Goal: Task Accomplishment & Management: Manage account settings

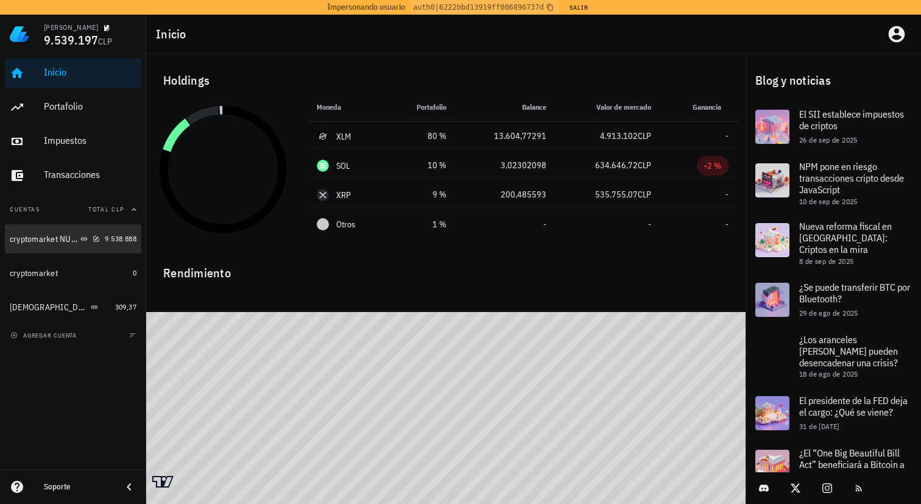
click at [49, 239] on div "cryptomarket NUEVA" at bounding box center [44, 239] width 68 height 10
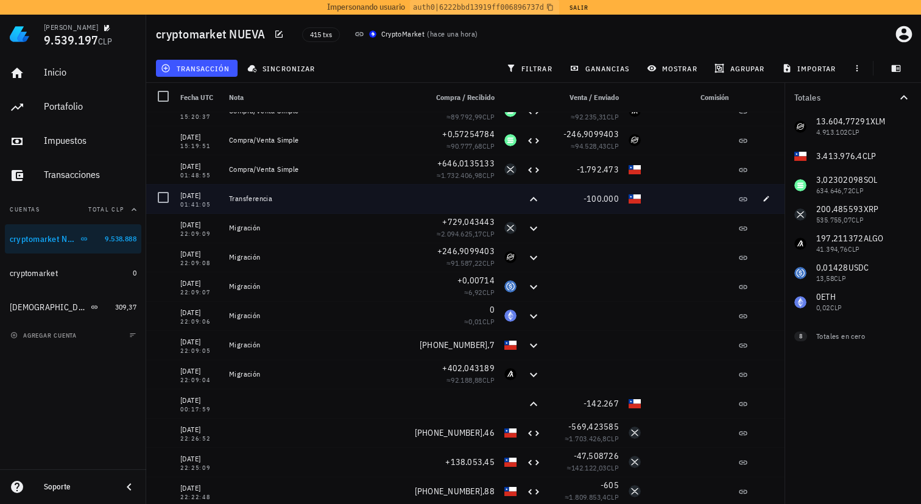
scroll to position [725, 0]
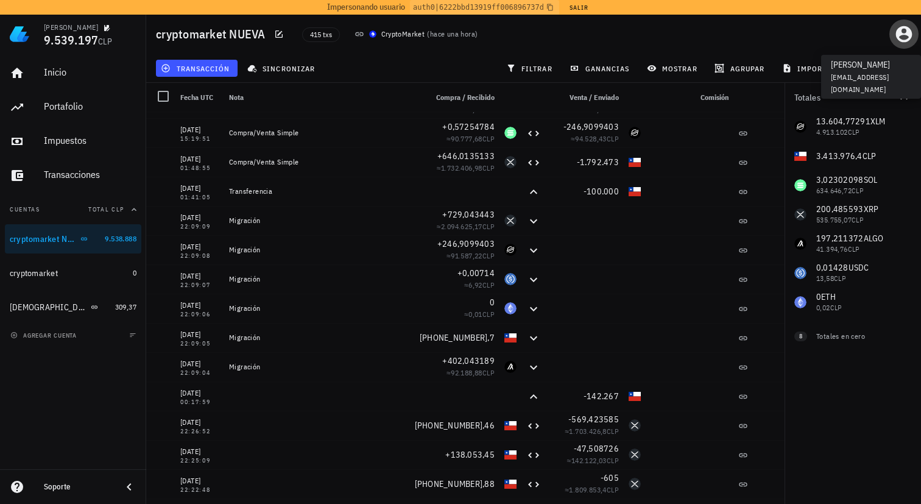
click at [901, 28] on icon "button" at bounding box center [904, 34] width 16 height 16
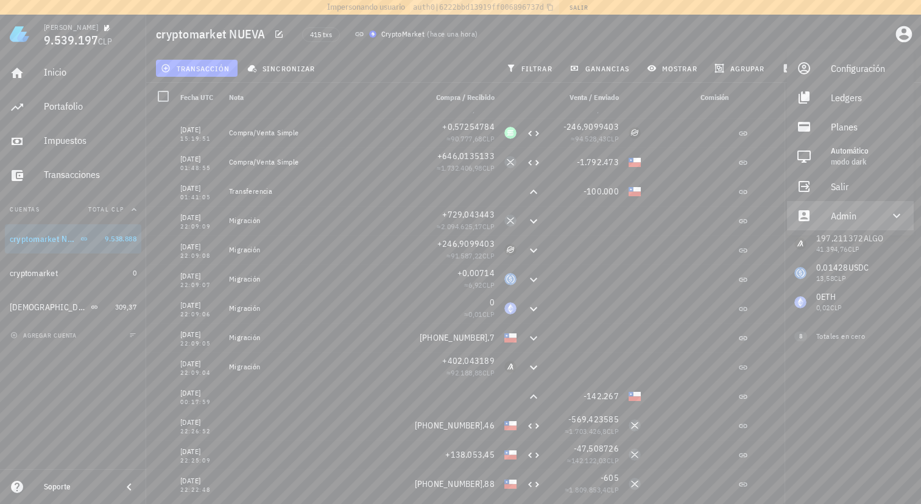
click at [837, 222] on div "Admin" at bounding box center [853, 216] width 44 height 24
click at [819, 239] on link "Impersonar" at bounding box center [850, 244] width 127 height 29
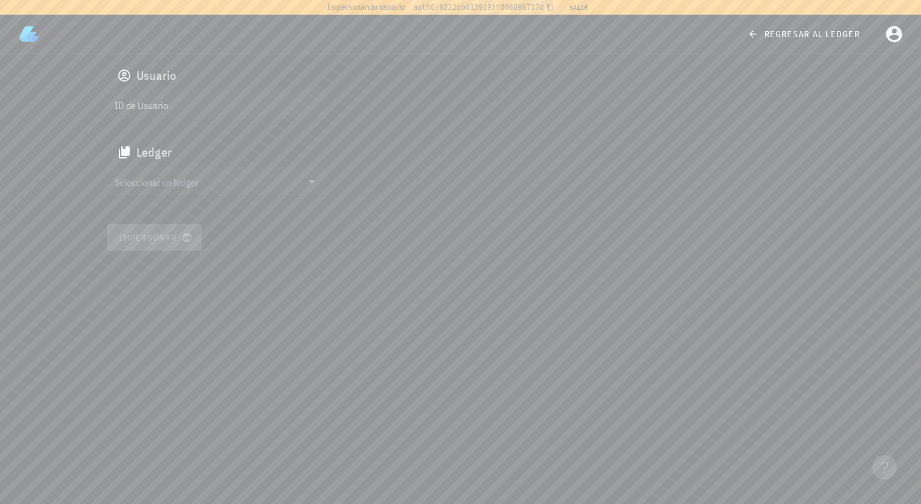
click at [801, 23] on div "regresar al ledger" at bounding box center [461, 34] width 902 height 39
click at [826, 40] on link "regresar al ledger" at bounding box center [805, 34] width 130 height 22
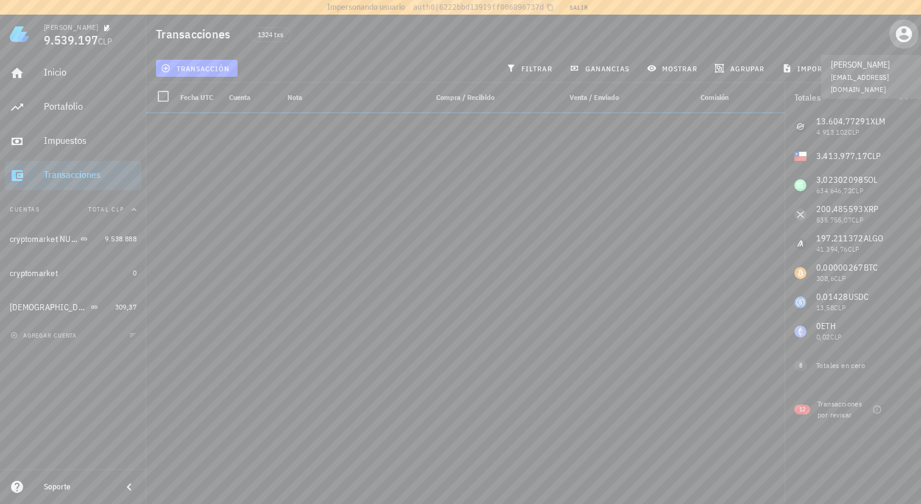
click at [901, 33] on icon "button" at bounding box center [904, 34] width 16 height 16
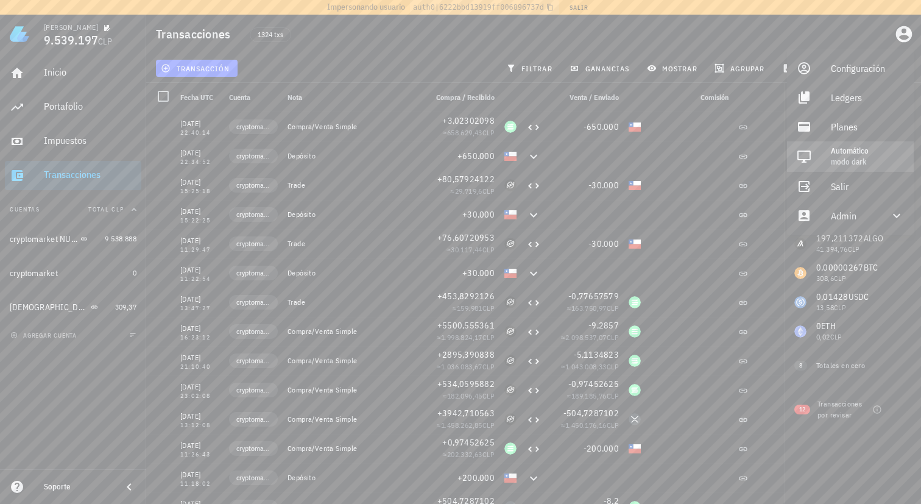
click at [848, 150] on div "Automático" at bounding box center [867, 151] width 73 height 10
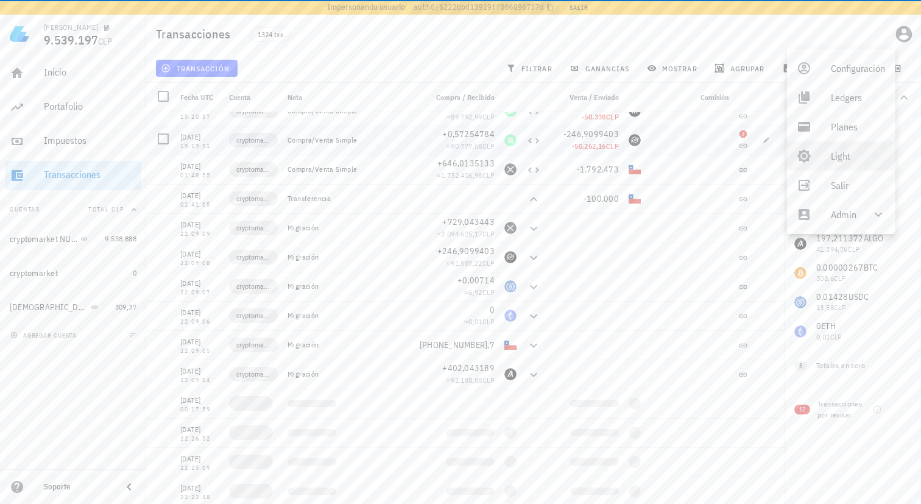
scroll to position [725, 0]
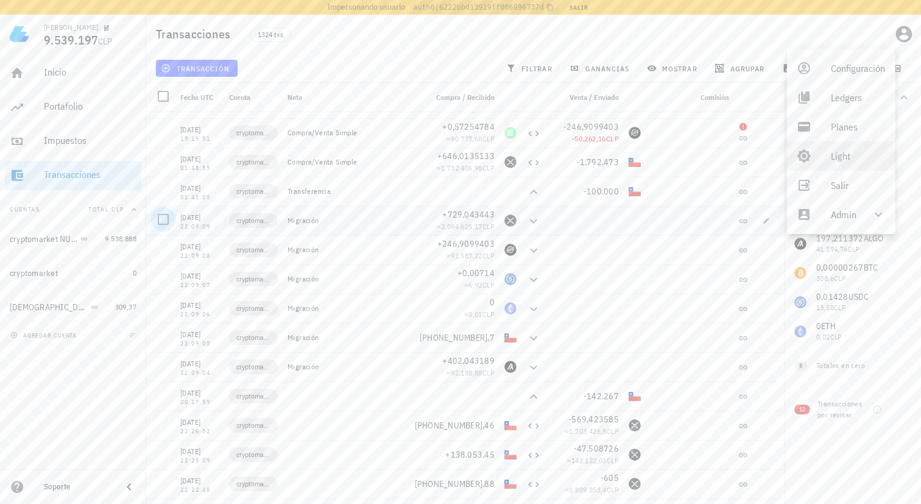
click at [168, 220] on div at bounding box center [163, 219] width 21 height 21
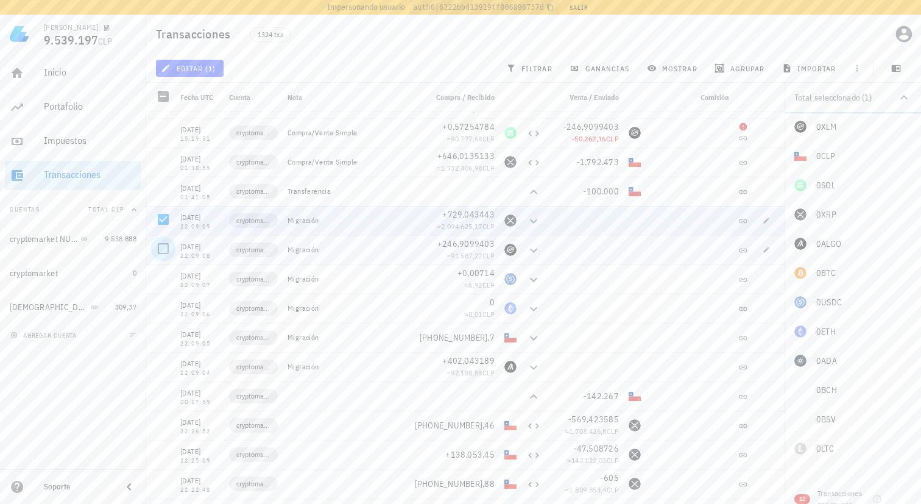
click at [167, 252] on div at bounding box center [163, 248] width 21 height 21
click at [168, 272] on div at bounding box center [163, 277] width 21 height 21
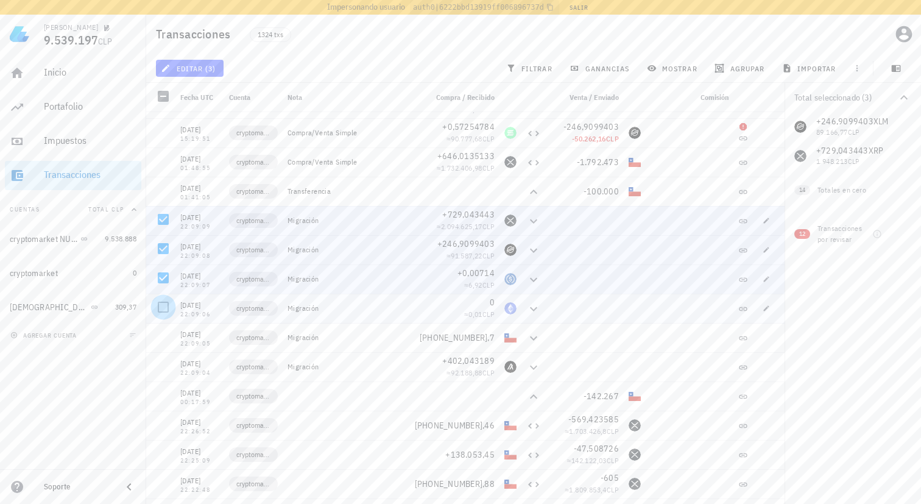
click at [169, 299] on div at bounding box center [163, 307] width 21 height 21
click at [166, 327] on div at bounding box center [163, 336] width 21 height 21
click at [163, 364] on div at bounding box center [163, 365] width 21 height 21
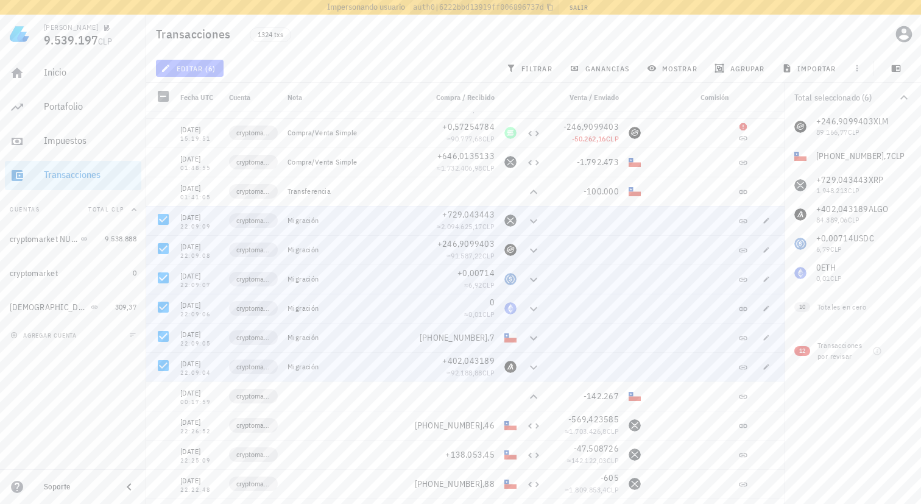
click at [207, 69] on span "editar (6)" at bounding box center [189, 68] width 52 height 10
click at [221, 145] on div "Eliminar" at bounding box center [228, 145] width 86 height 10
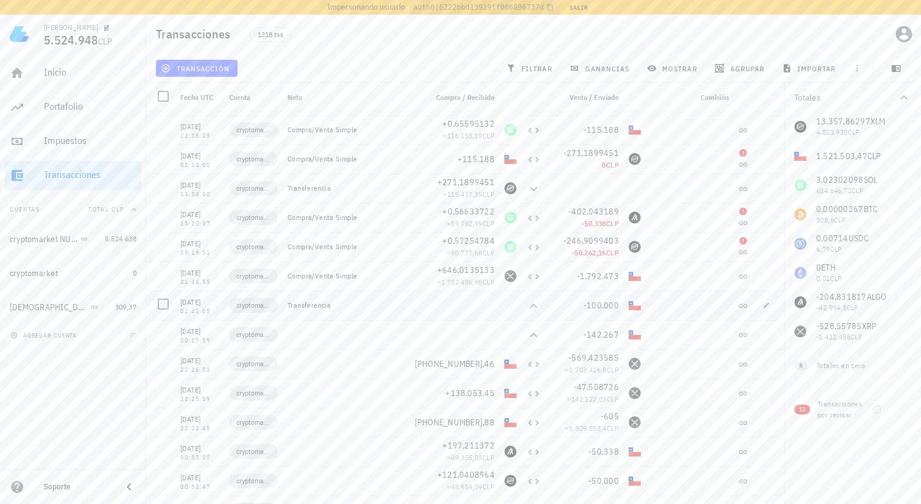
scroll to position [618, 0]
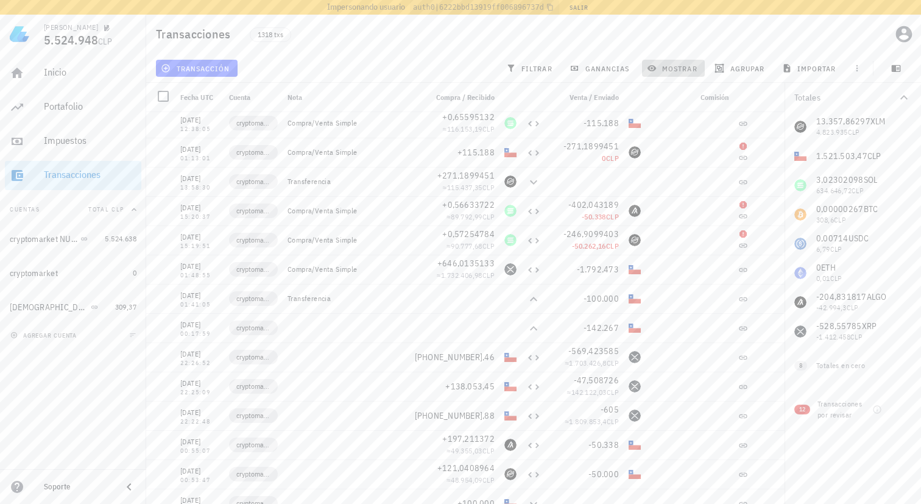
click at [647, 69] on icon "button" at bounding box center [652, 68] width 10 height 10
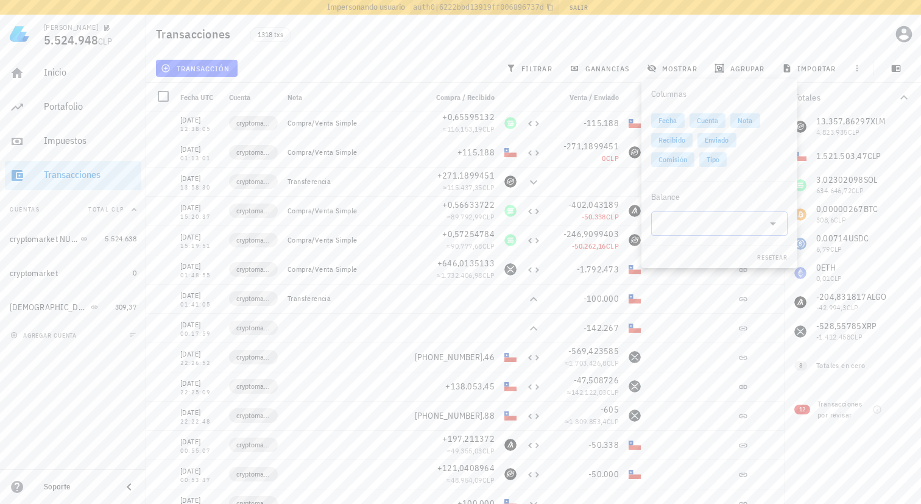
click at [710, 226] on input "text" at bounding box center [710, 223] width 102 height 19
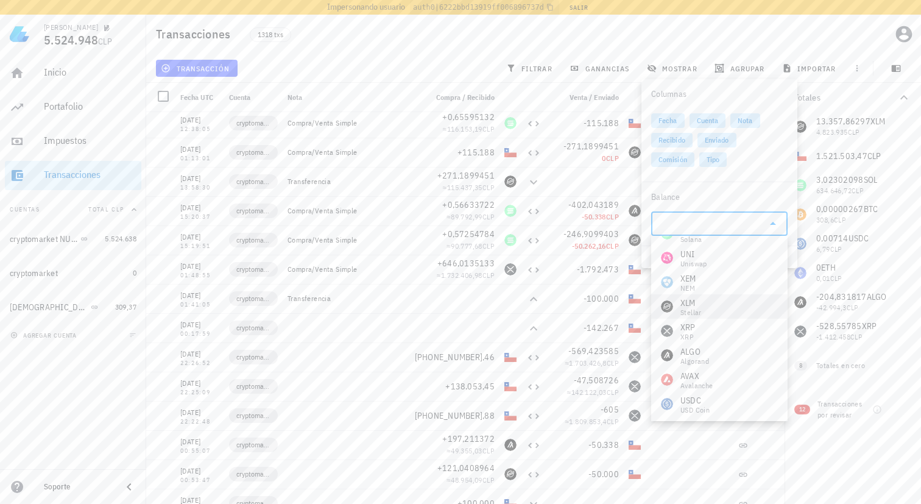
click at [721, 315] on div "XLM Stellar" at bounding box center [719, 306] width 136 height 24
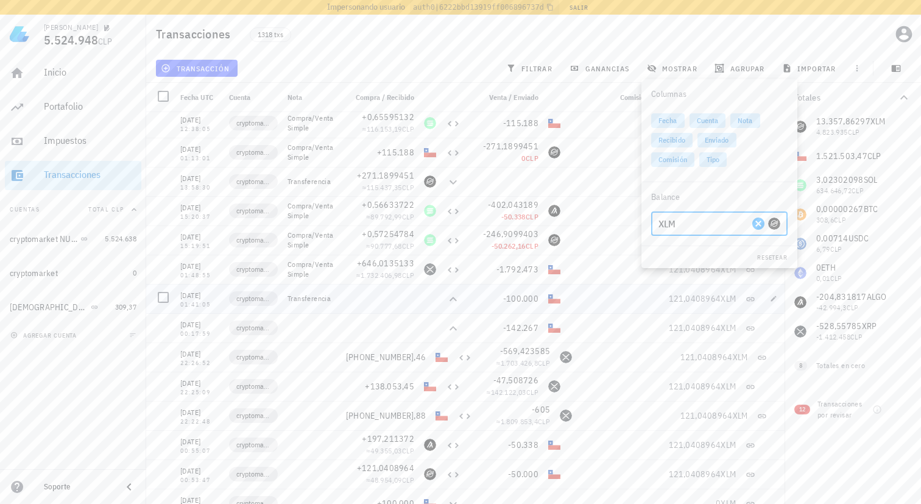
click at [641, 293] on div at bounding box center [609, 298] width 88 height 29
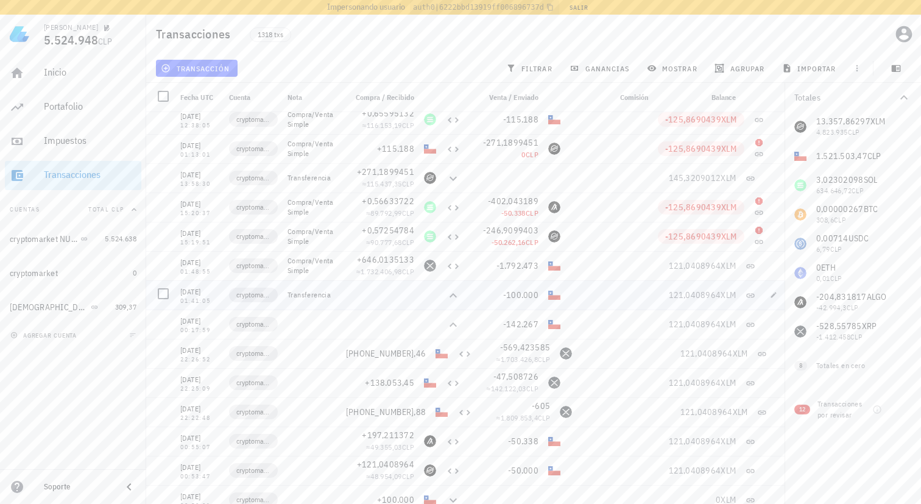
scroll to position [628, 0]
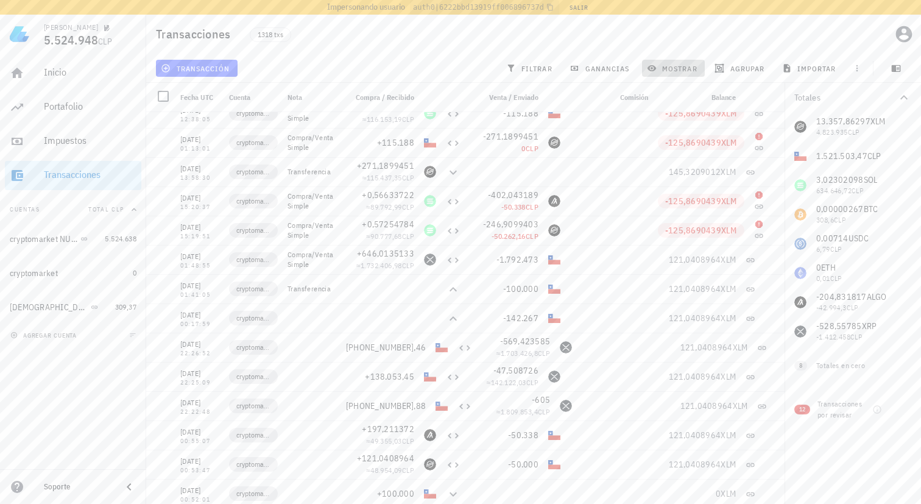
click at [669, 68] on span "mostrar" at bounding box center [673, 68] width 48 height 10
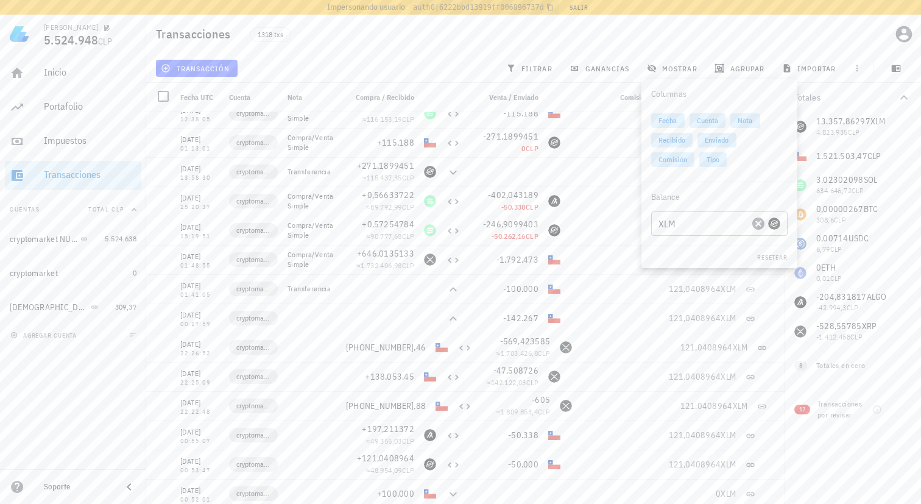
click at [716, 225] on input "XLM" at bounding box center [704, 223] width 90 height 19
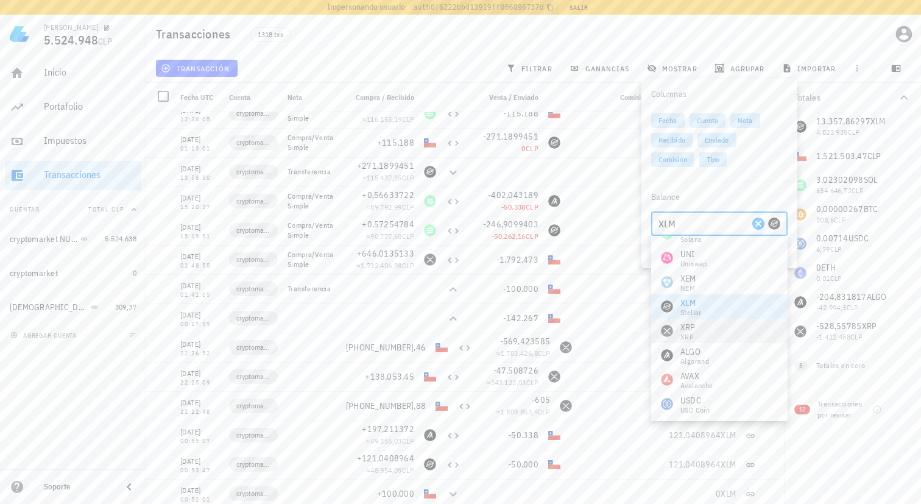
click at [703, 331] on div "XRP XRP" at bounding box center [719, 331] width 136 height 24
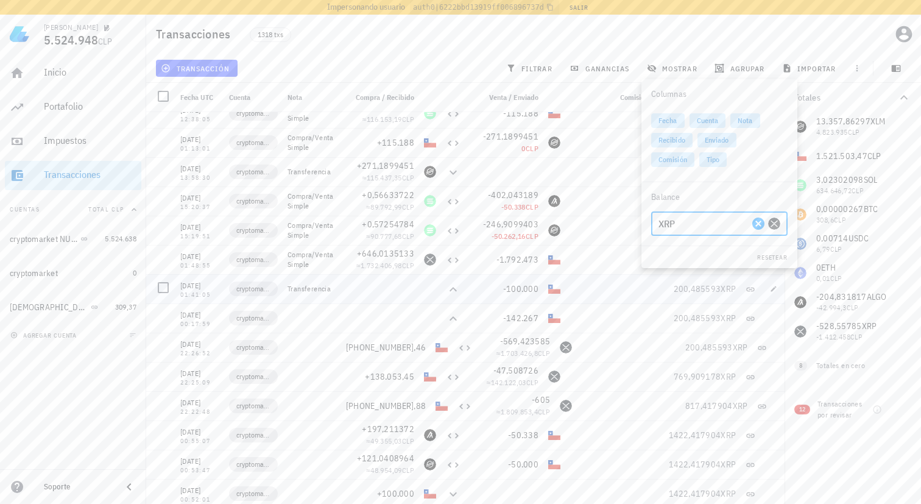
click at [693, 317] on span "200,485593" at bounding box center [698, 318] width 48 height 11
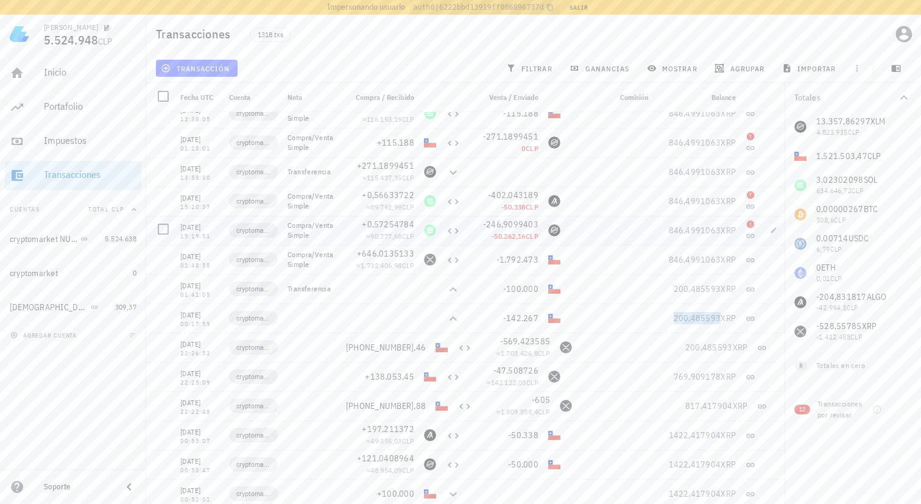
click at [644, 242] on div at bounding box center [609, 230] width 88 height 29
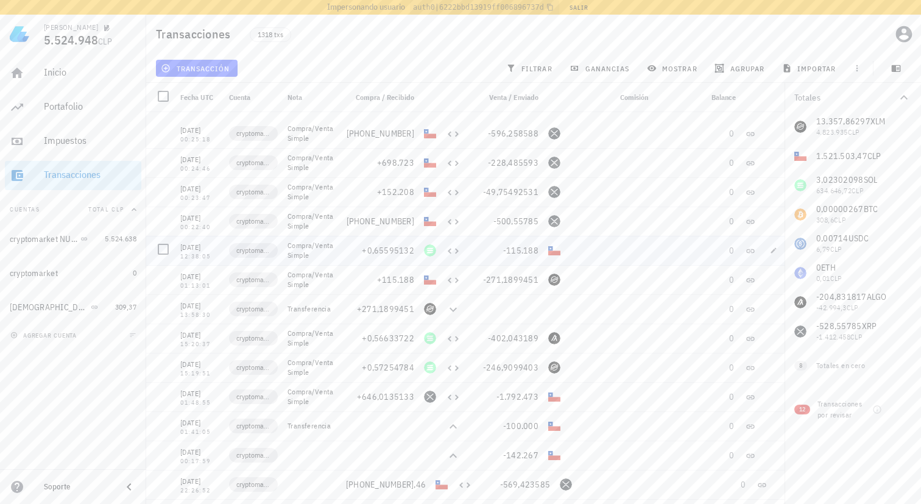
scroll to position [457, 0]
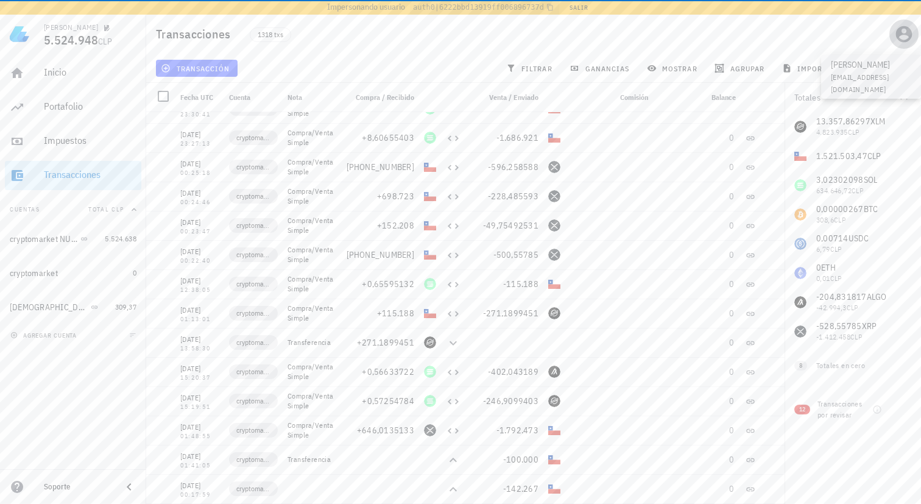
click at [908, 29] on icon "button" at bounding box center [904, 34] width 16 height 16
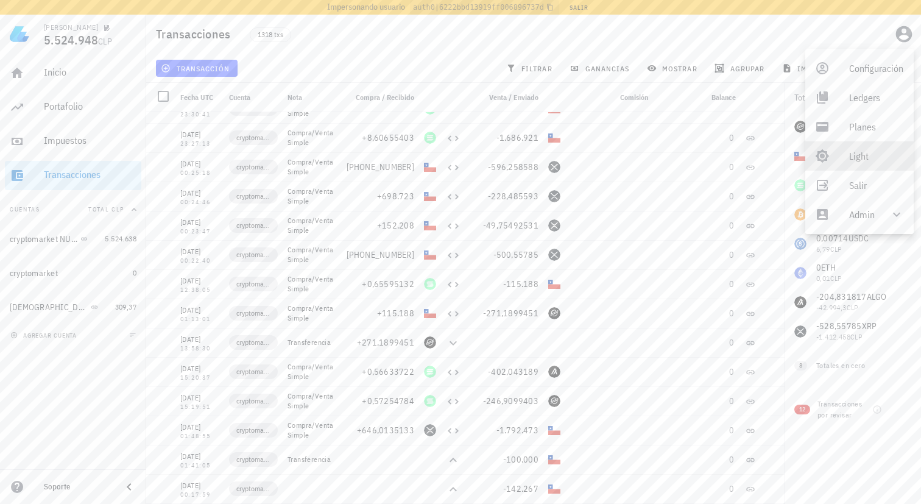
click at [852, 149] on div "Light" at bounding box center [876, 156] width 55 height 24
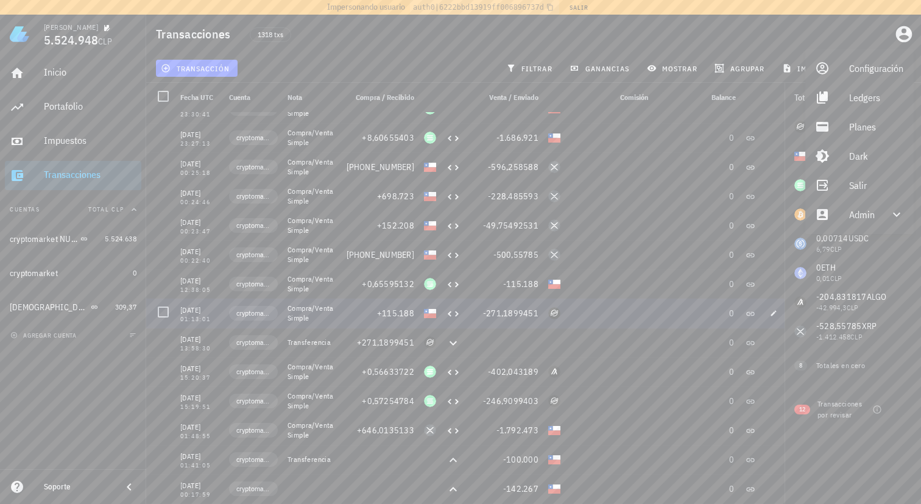
click at [589, 313] on div at bounding box center [609, 313] width 88 height 29
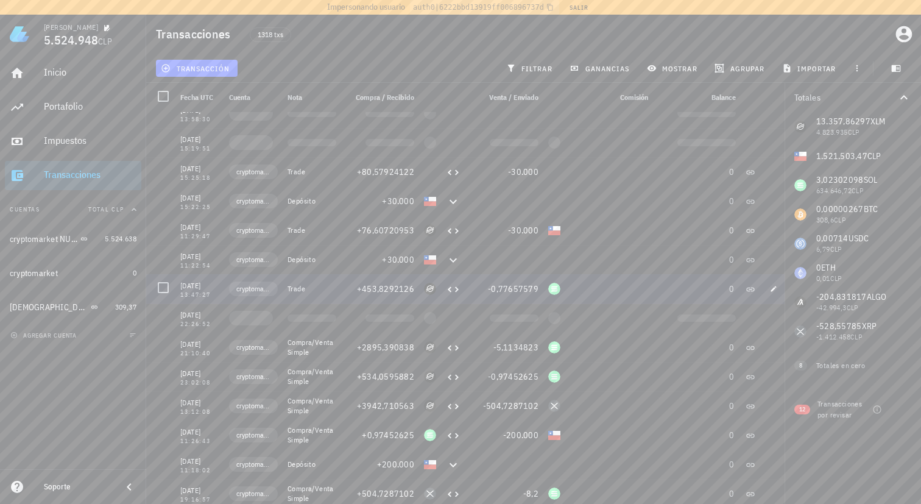
scroll to position [7, 0]
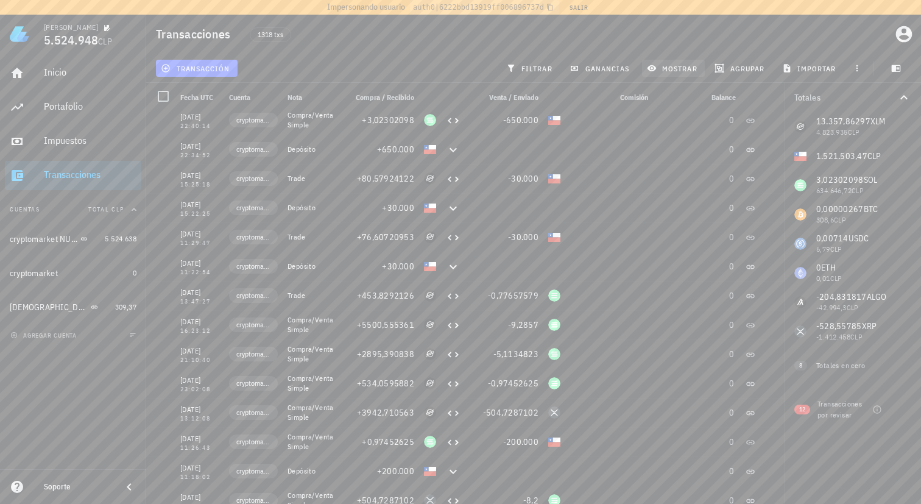
click at [679, 61] on button "mostrar" at bounding box center [673, 68] width 63 height 17
click at [718, 230] on input "XRP" at bounding box center [704, 223] width 90 height 19
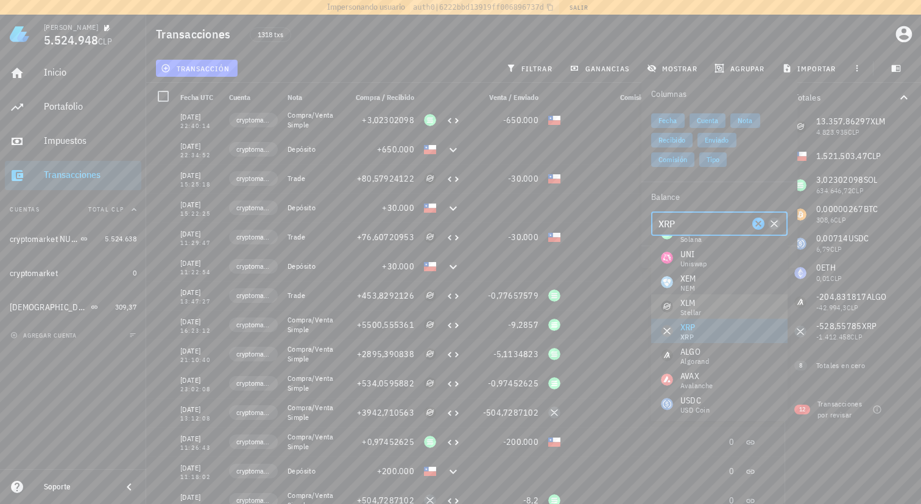
click at [704, 310] on div "XLM Stellar" at bounding box center [719, 306] width 136 height 24
type input "XLM"
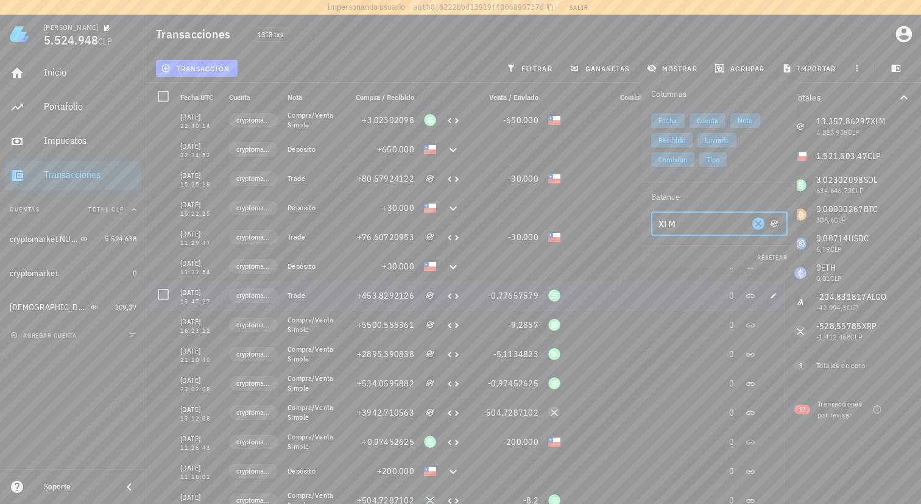
click at [606, 286] on div at bounding box center [609, 295] width 88 height 29
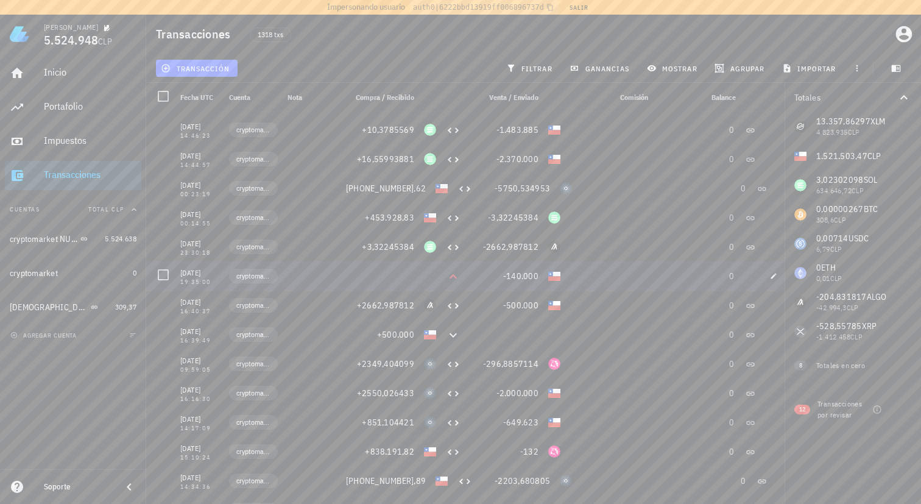
scroll to position [1914, 0]
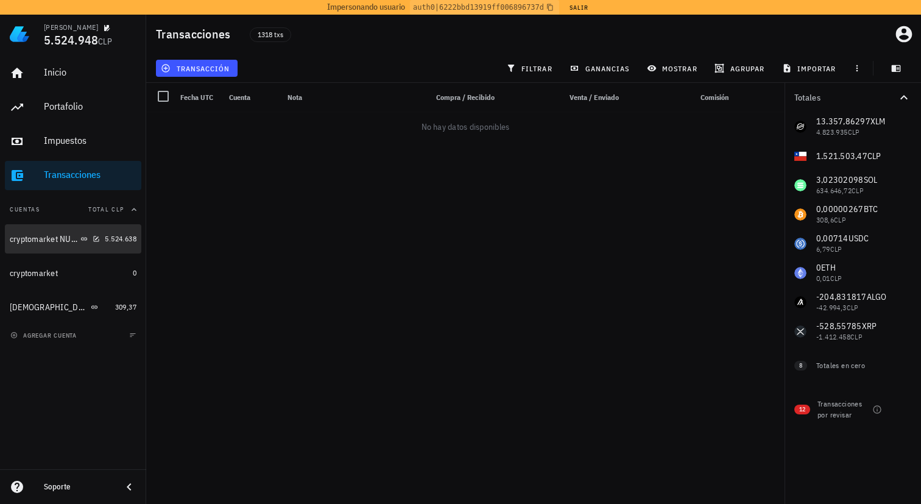
click at [65, 241] on div "cryptomarket NUEVA" at bounding box center [44, 239] width 68 height 10
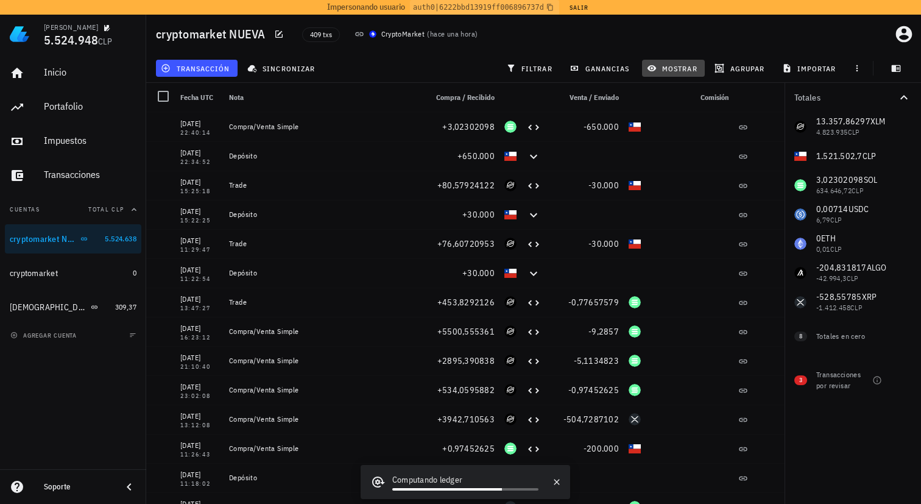
click at [676, 70] on span "mostrar" at bounding box center [673, 68] width 48 height 10
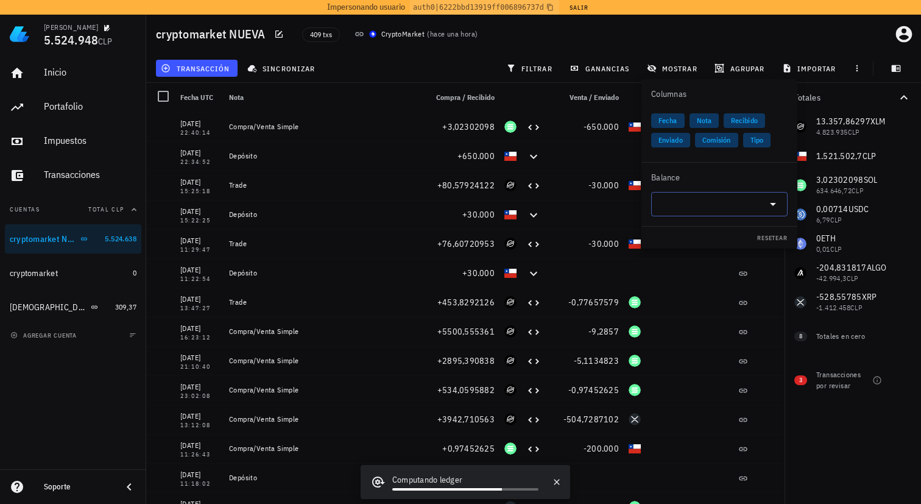
click at [715, 205] on input "text" at bounding box center [710, 203] width 102 height 19
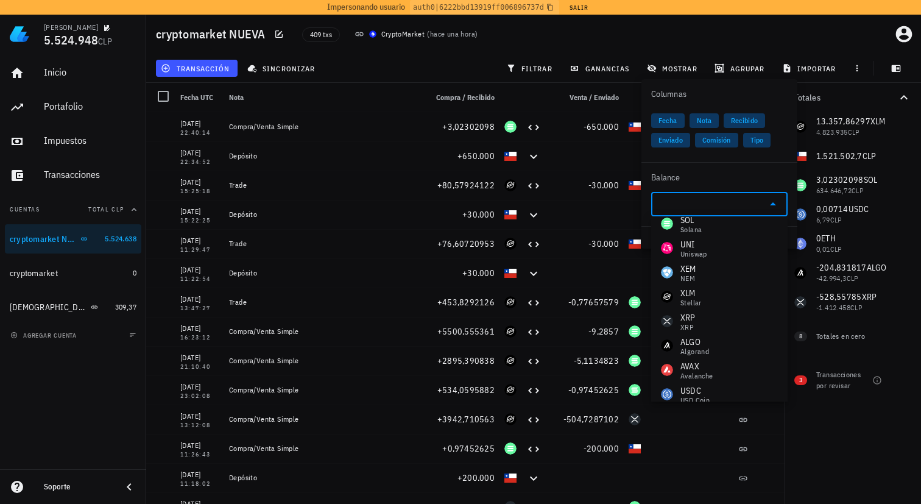
scroll to position [183, 0]
click at [719, 290] on div "XLM Stellar" at bounding box center [719, 293] width 136 height 24
type input "XLM"
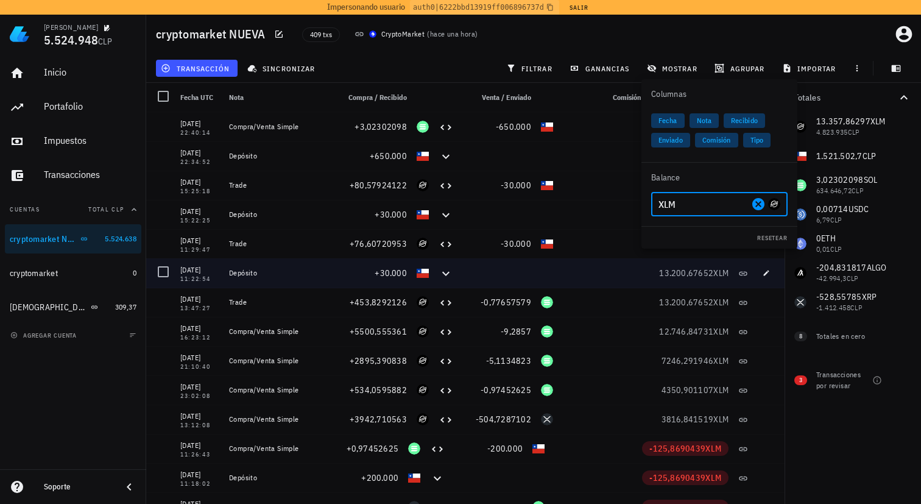
click at [621, 278] on div at bounding box center [602, 272] width 88 height 29
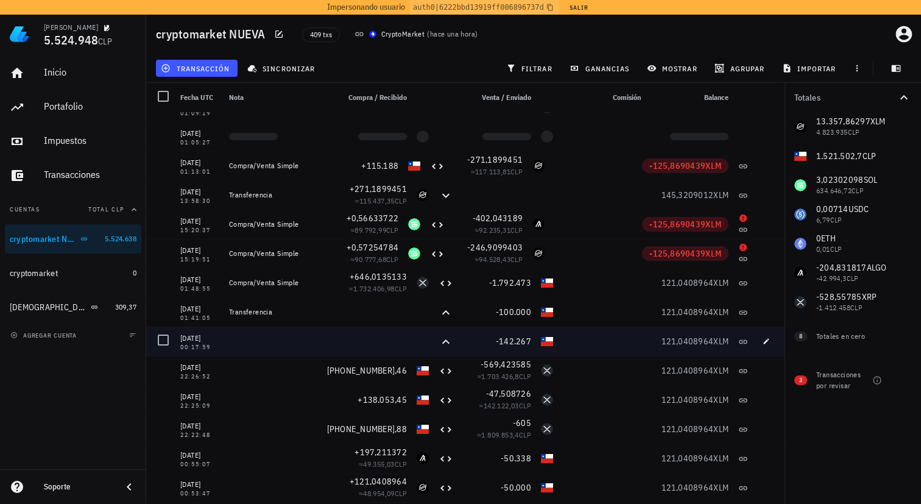
scroll to position [601, 0]
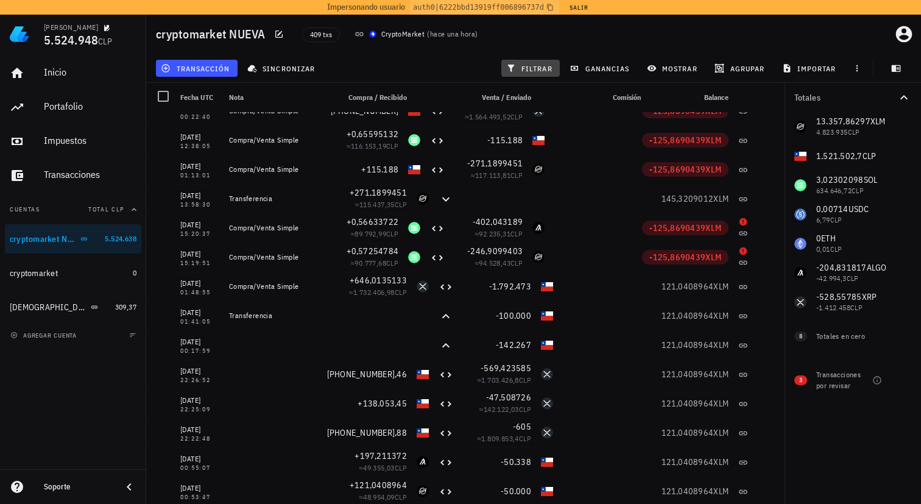
click at [528, 69] on span "filtrar" at bounding box center [531, 68] width 44 height 10
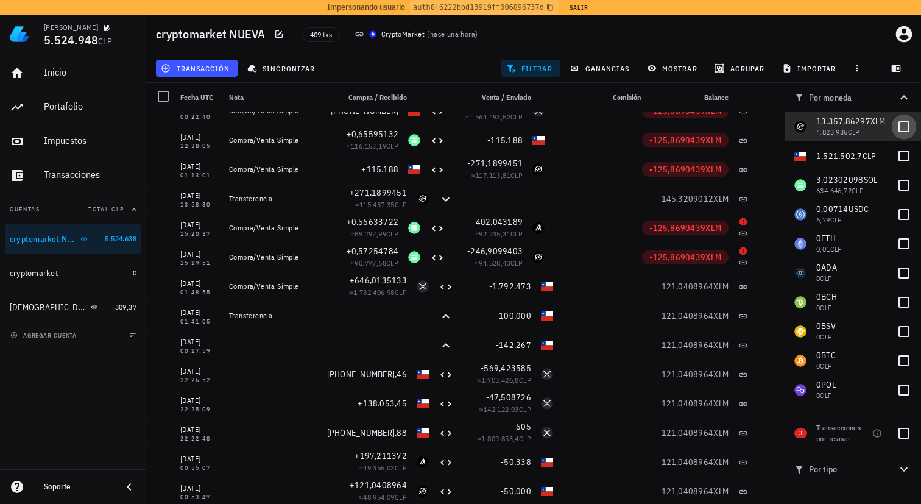
click at [896, 126] on div at bounding box center [904, 126] width 21 height 21
checkbox input "true"
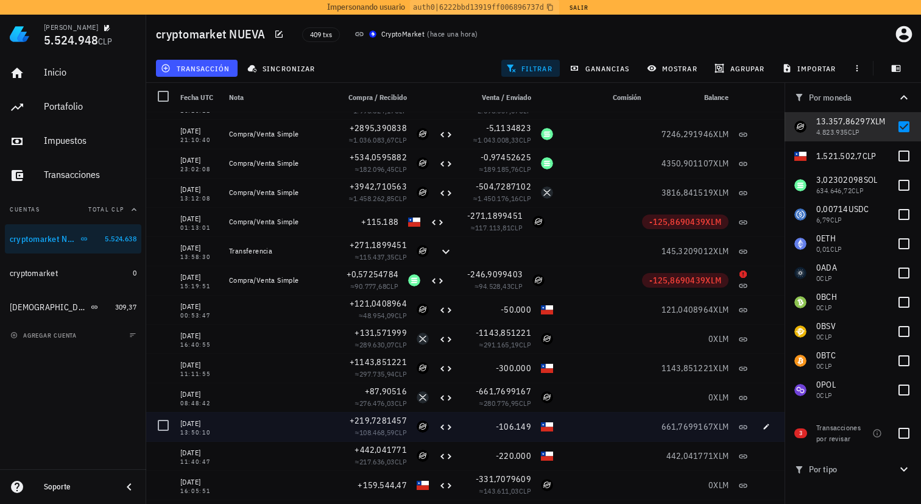
scroll to position [122, 0]
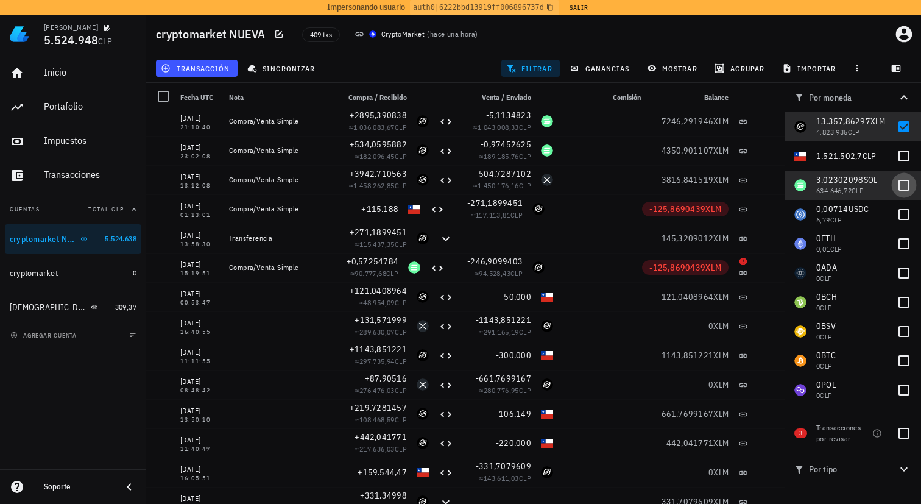
click at [894, 185] on div at bounding box center [904, 185] width 21 height 21
checkbox input "true"
click at [894, 127] on div at bounding box center [904, 126] width 21 height 21
checkbox input "false"
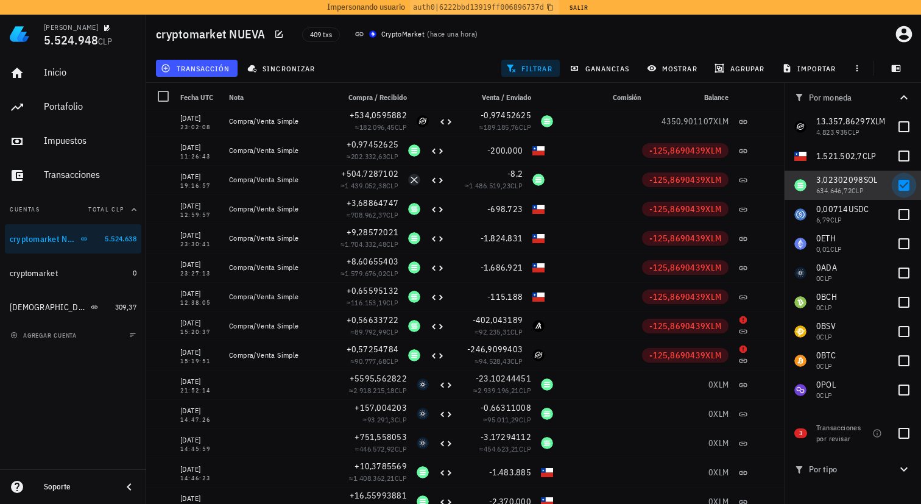
click at [902, 186] on div at bounding box center [904, 185] width 21 height 21
checkbox input "false"
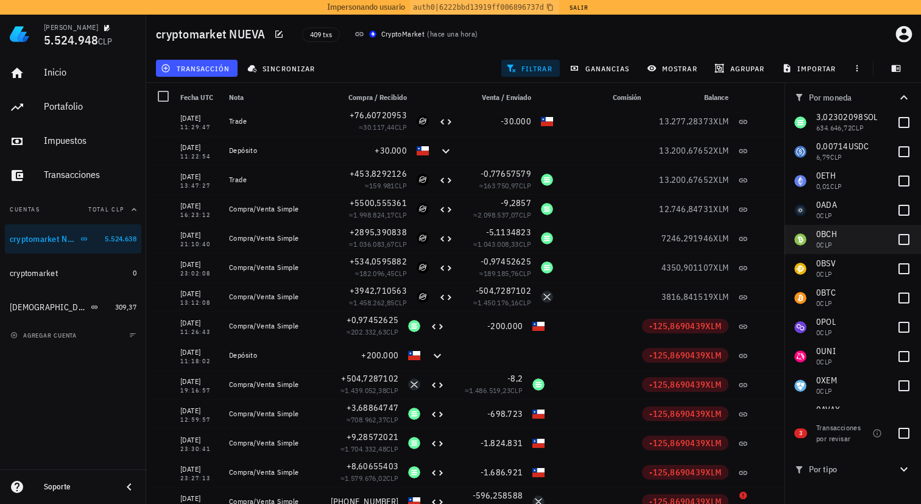
scroll to position [147, 0]
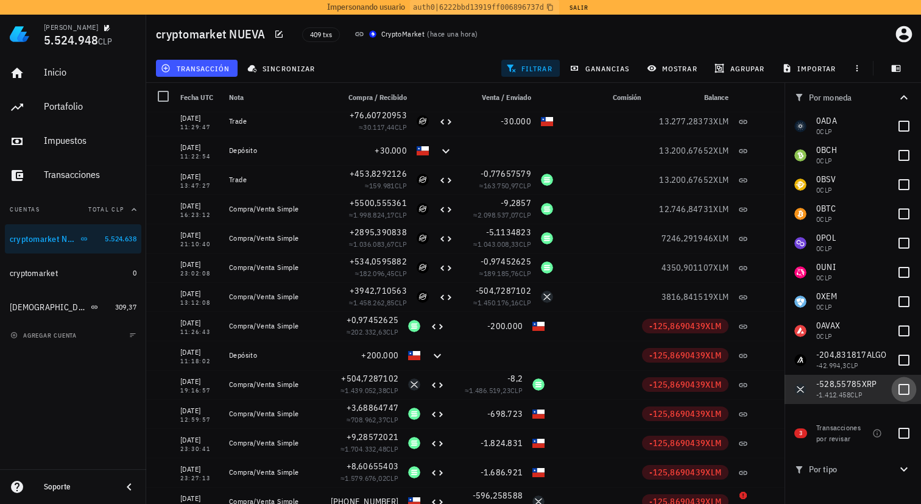
click at [896, 386] on div at bounding box center [904, 389] width 21 height 21
checkbox input "true"
click at [897, 364] on div at bounding box center [904, 360] width 21 height 21
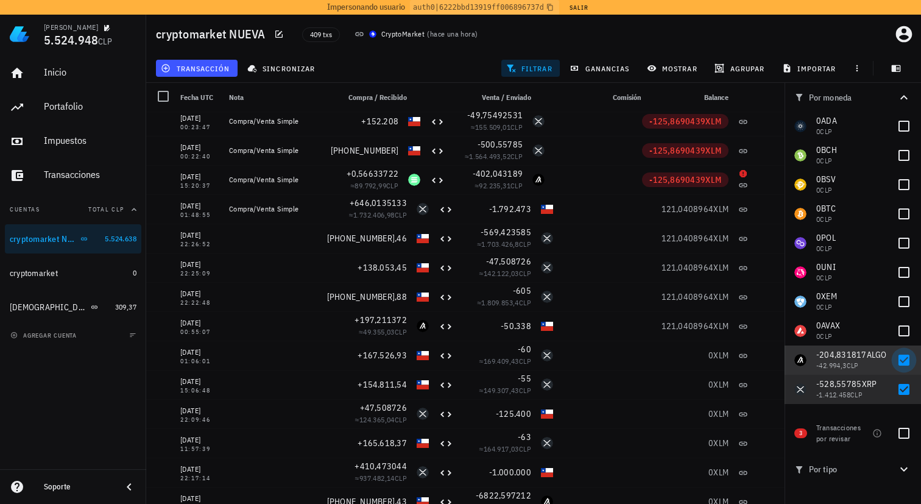
click at [899, 363] on div at bounding box center [904, 360] width 21 height 21
checkbox input "false"
click at [899, 395] on div at bounding box center [904, 389] width 21 height 21
checkbox input "false"
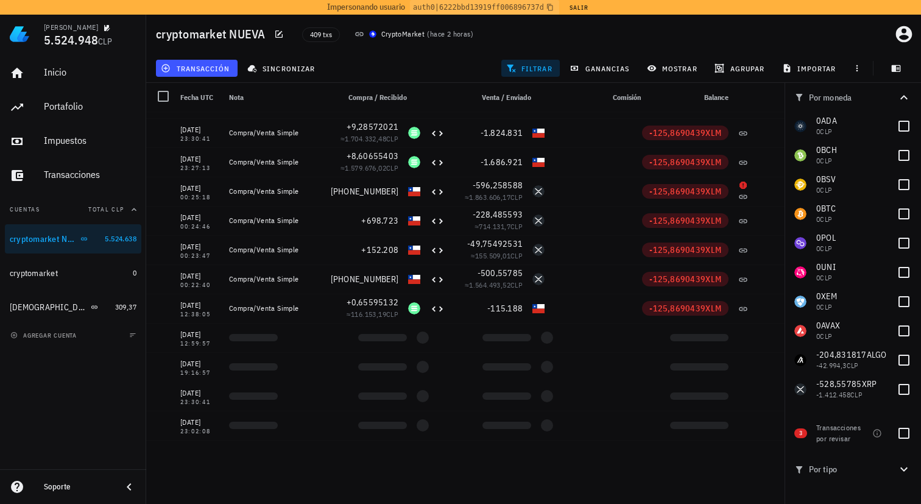
scroll to position [0, 0]
